Goal: Information Seeking & Learning: Learn about a topic

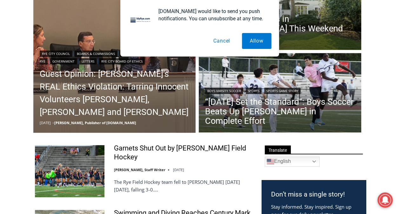
scroll to position [124, 0]
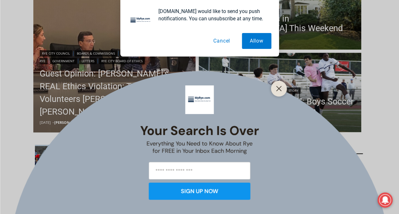
click at [227, 40] on button "Cancel" at bounding box center [221, 41] width 33 height 16
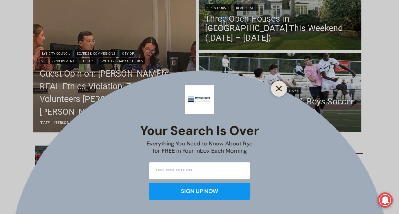
click at [283, 92] on button "Close" at bounding box center [279, 88] width 9 height 9
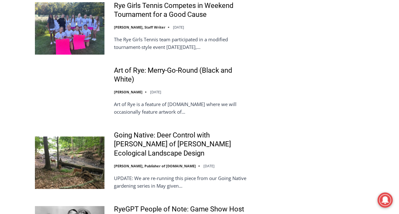
scroll to position [1113, 0]
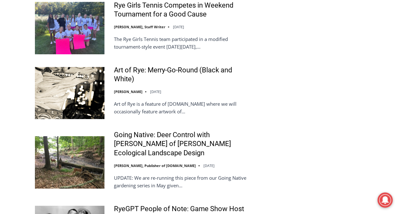
click at [83, 31] on img at bounding box center [70, 28] width 70 height 52
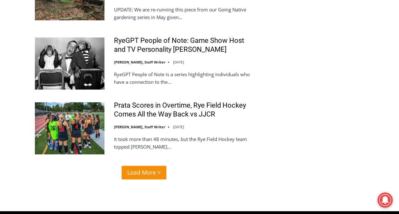
scroll to position [1282, 0]
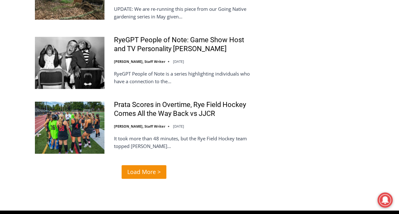
click at [161, 168] on link "Load More >" at bounding box center [144, 172] width 45 height 14
click at [158, 175] on span "Load More >" at bounding box center [143, 171] width 33 height 9
drag, startPoint x: 158, startPoint y: 175, endPoint x: 151, endPoint y: 175, distance: 6.7
click at [151, 175] on span "Load More >" at bounding box center [143, 171] width 33 height 9
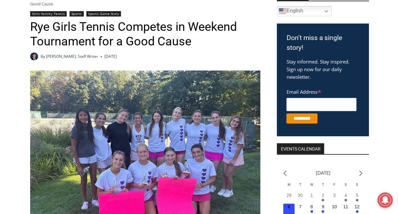
scroll to position [102, 0]
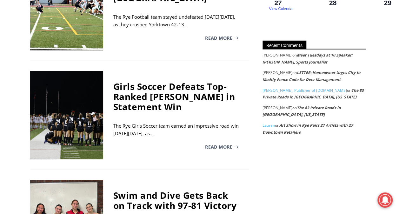
scroll to position [649, 0]
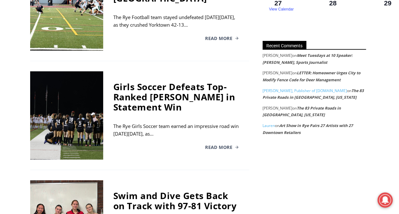
click at [206, 122] on div "The Rye Girls Soccer team earned an impressive road win on Saturday, October 4,…" at bounding box center [176, 129] width 126 height 15
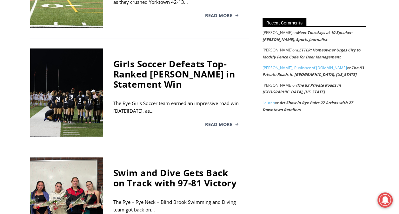
scroll to position [673, 0]
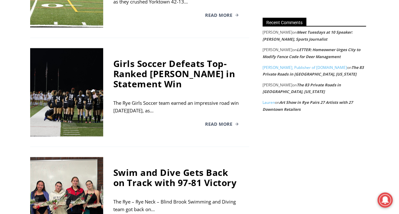
click at [159, 71] on div "Girls Soccer Defeats Top-Ranked [PERSON_NAME] in Statement Win" at bounding box center [176, 73] width 126 height 30
click at [77, 70] on div at bounding box center [66, 92] width 73 height 88
click at [213, 122] on span "Read More" at bounding box center [218, 124] width 27 height 4
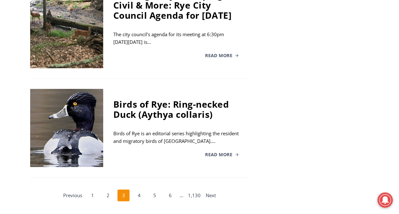
scroll to position [1108, 0]
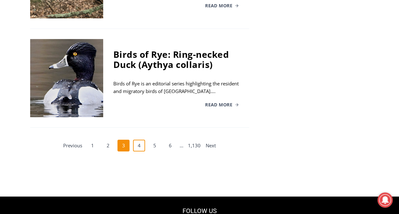
click at [140, 140] on link "4" at bounding box center [139, 146] width 12 height 12
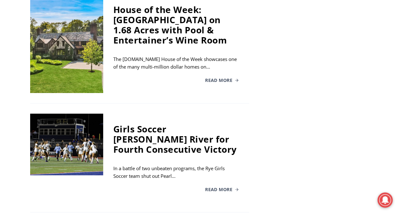
scroll to position [1051, 0]
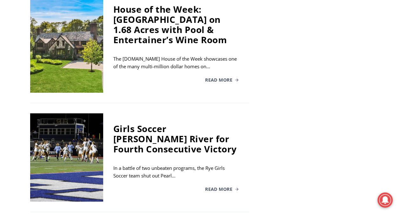
scroll to position [1107, 0]
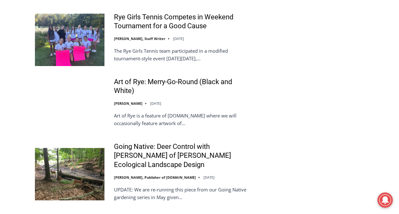
scroll to position [1101, 0]
